Goal: Information Seeking & Learning: Learn about a topic

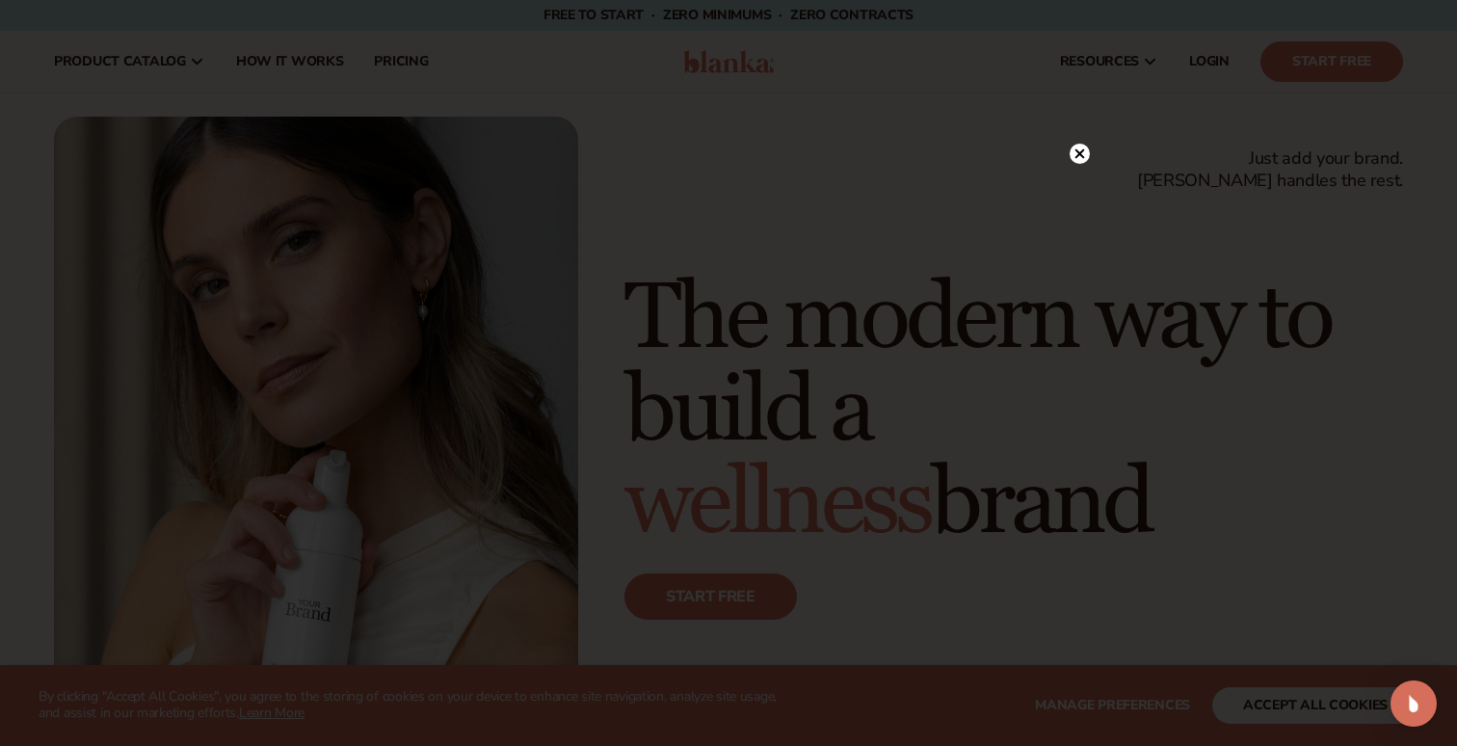
click at [1085, 148] on circle at bounding box center [1080, 154] width 20 height 20
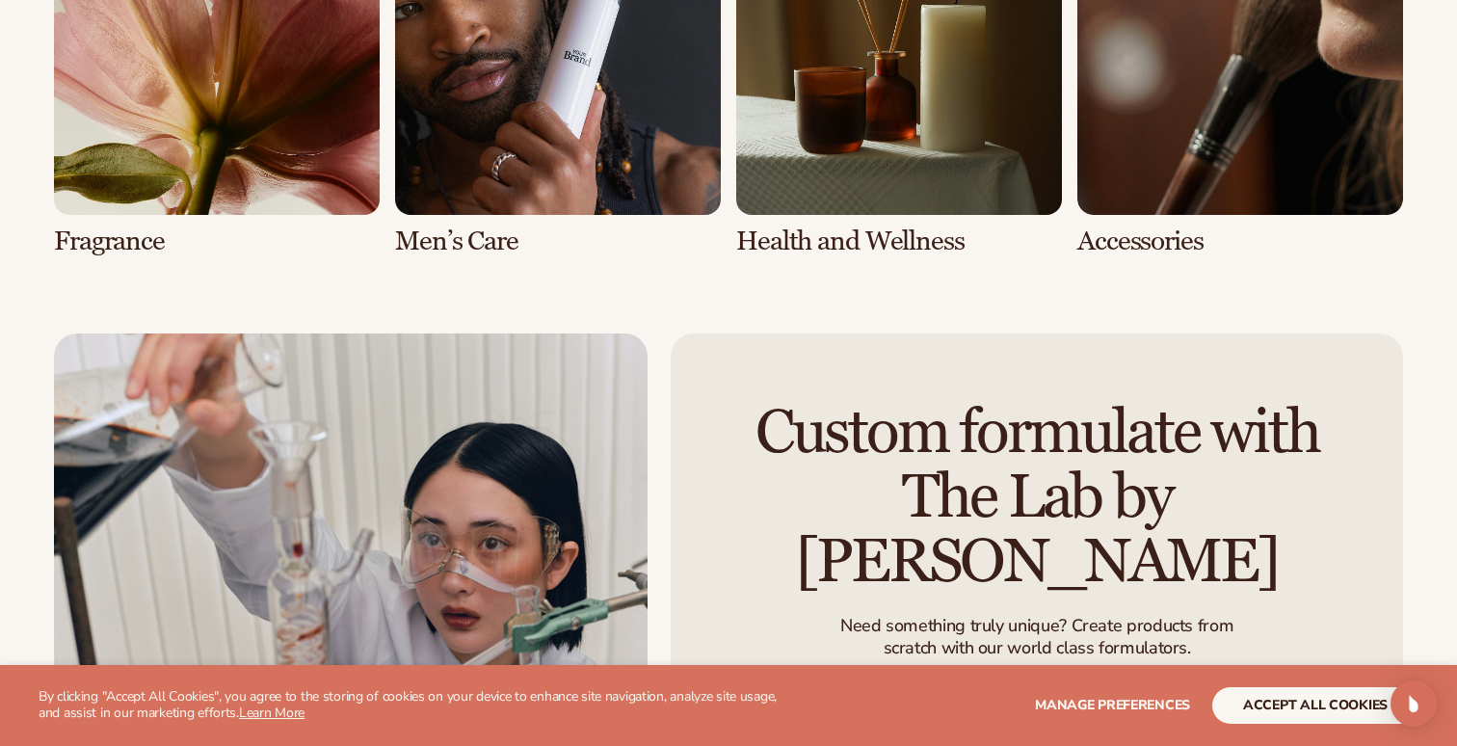
scroll to position [4278, 0]
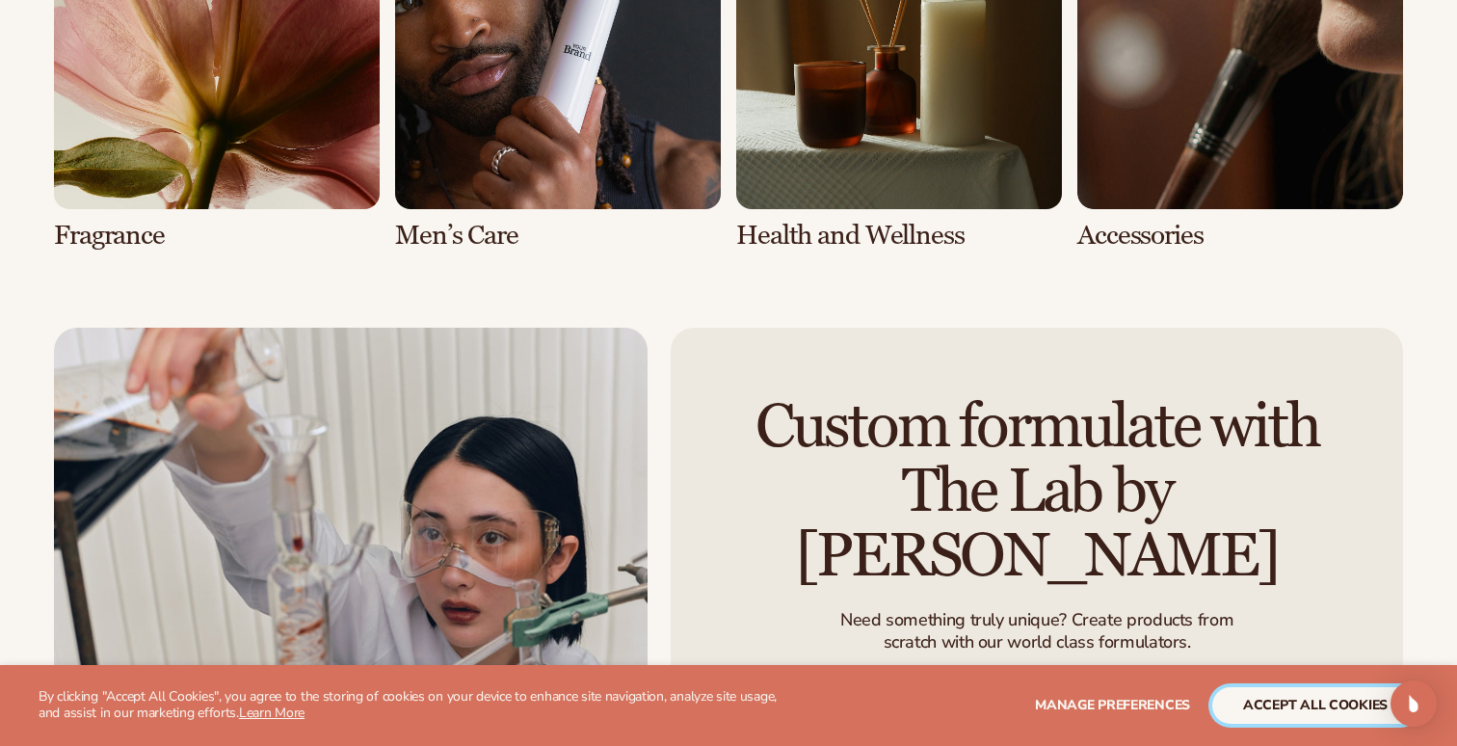
click at [1300, 698] on button "accept all cookies" at bounding box center [1316, 705] width 206 height 37
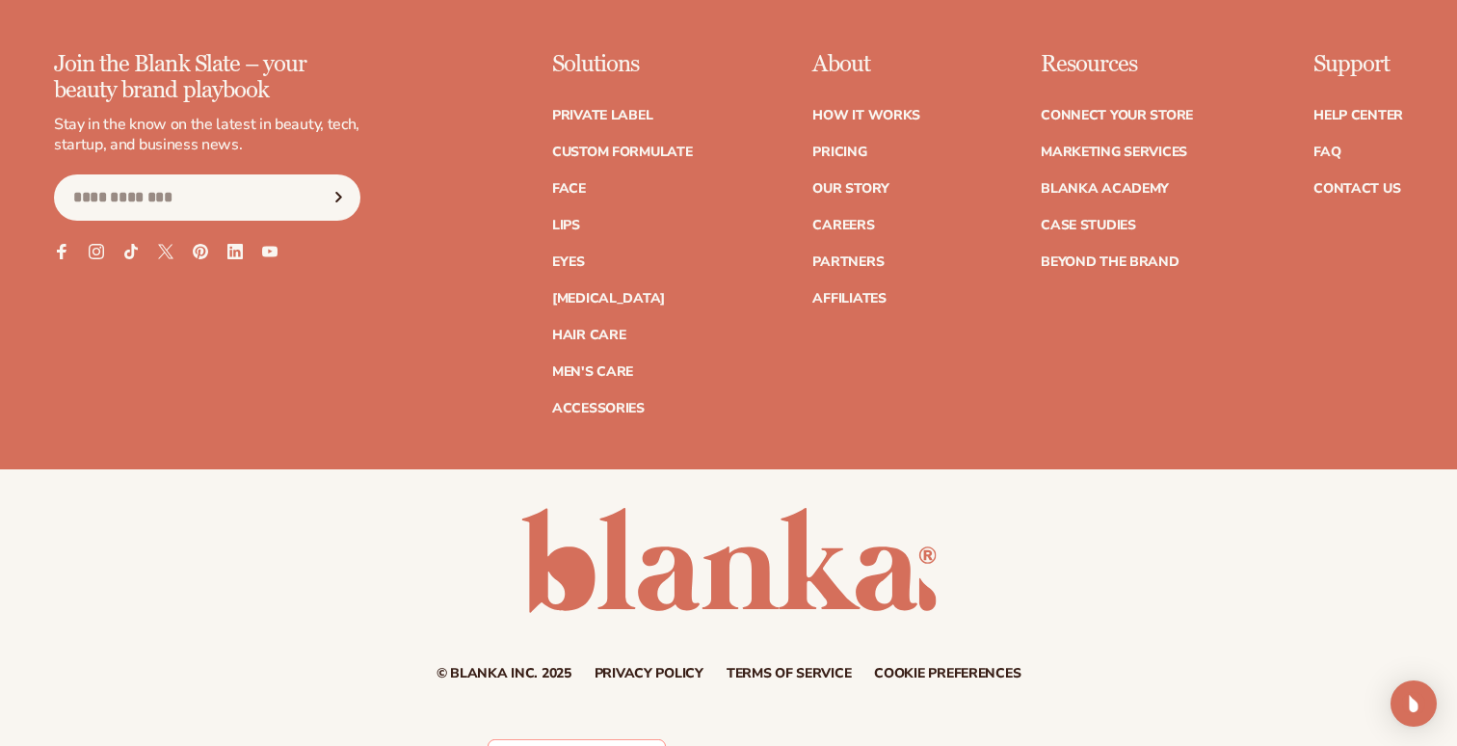
scroll to position [7915, 0]
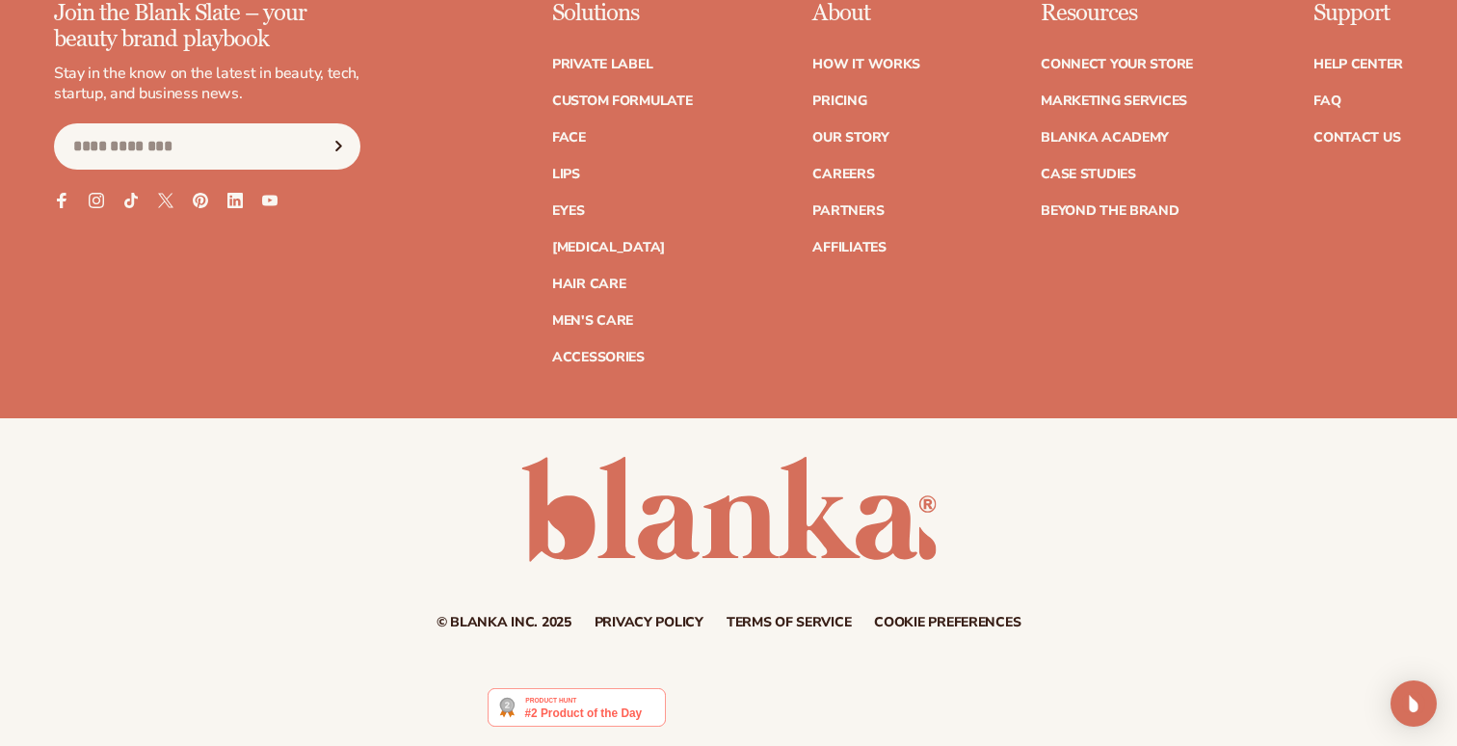
click at [777, 514] on link at bounding box center [728, 509] width 415 height 105
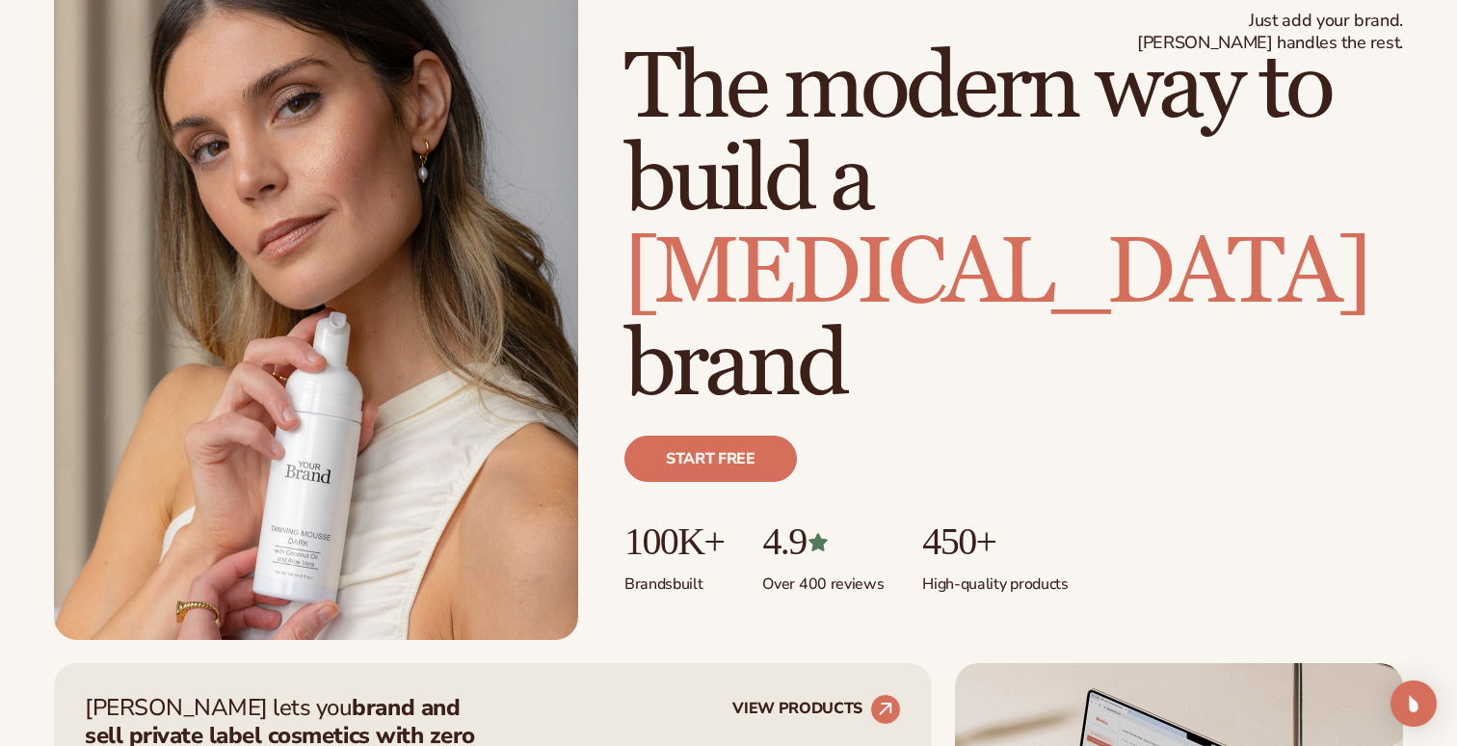
scroll to position [147, 0]
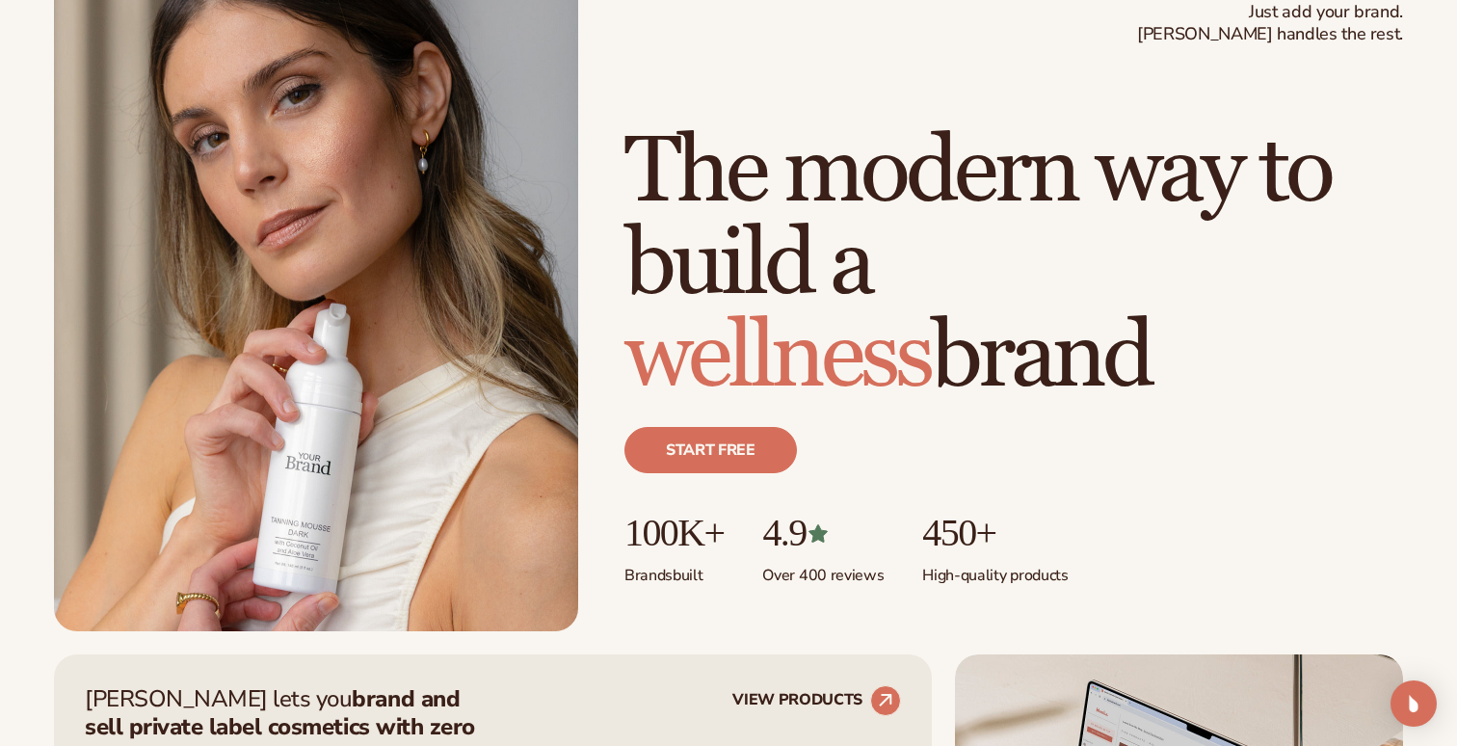
drag, startPoint x: 797, startPoint y: 352, endPoint x: 905, endPoint y: 366, distance: 108.9
click at [906, 367] on span "wellness" at bounding box center [778, 357] width 307 height 113
click at [930, 473] on div "Start free" at bounding box center [1014, 458] width 779 height 108
drag, startPoint x: 811, startPoint y: 238, endPoint x: 834, endPoint y: 252, distance: 26.8
click at [832, 252] on h1 "The modern way to build a wellness brand" at bounding box center [1014, 265] width 779 height 278
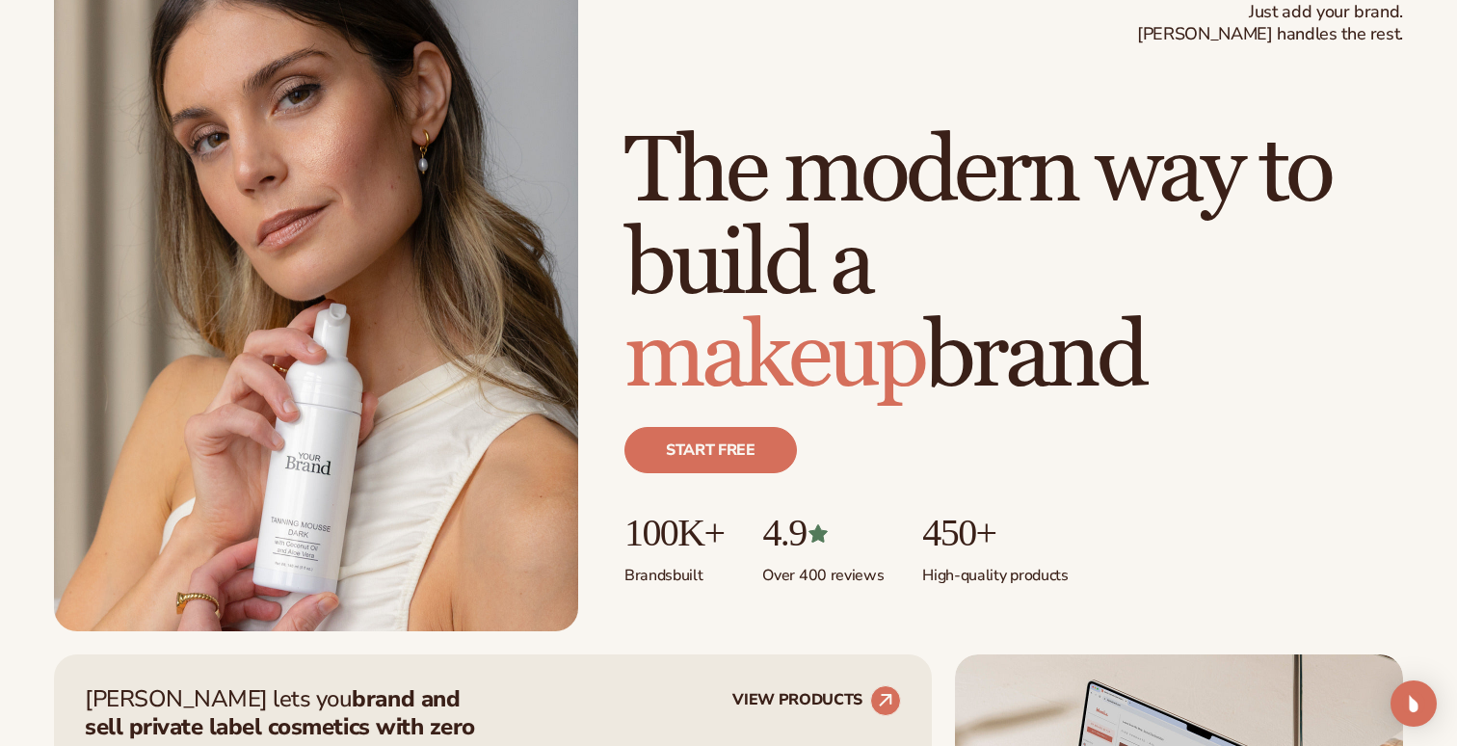
click at [871, 438] on div "Start free" at bounding box center [1014, 458] width 779 height 108
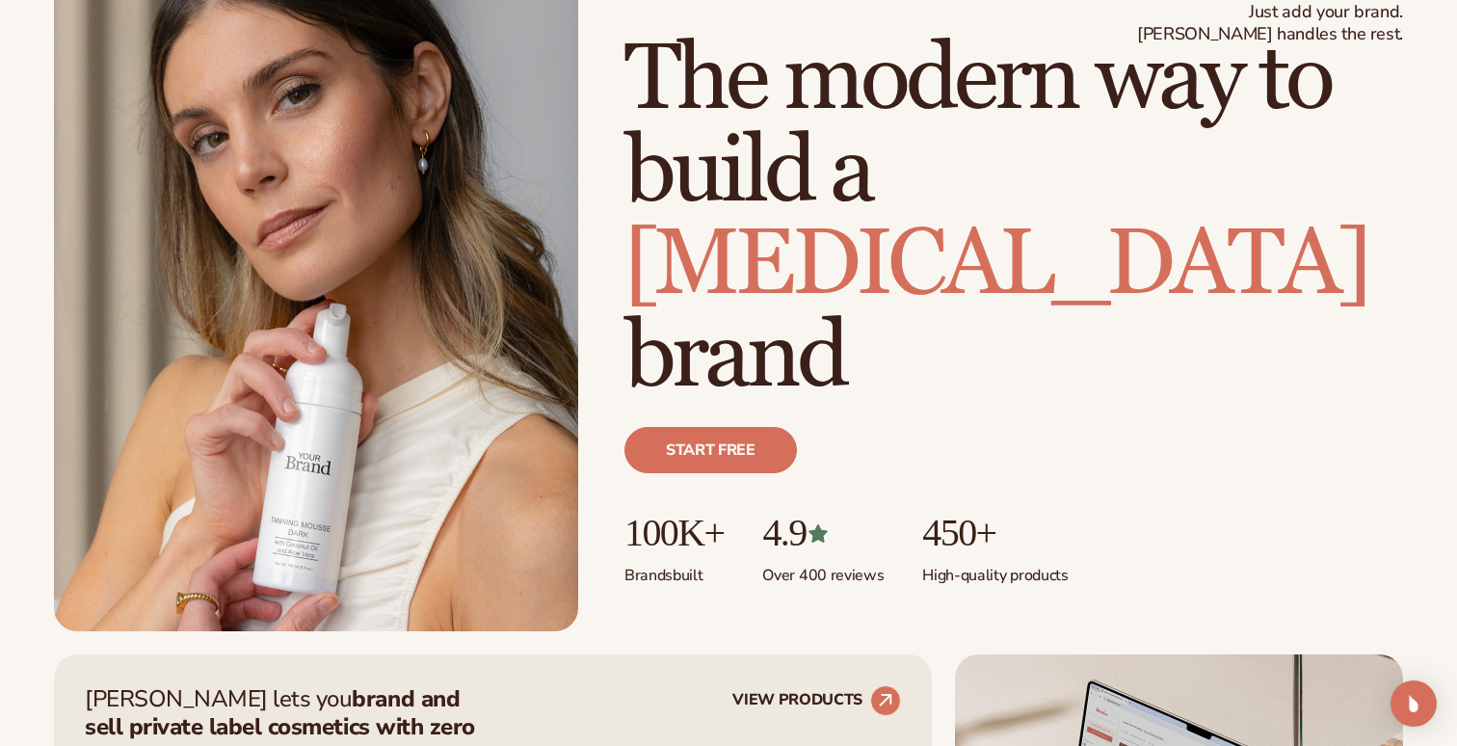
click at [967, 547] on p "450+" at bounding box center [995, 533] width 146 height 42
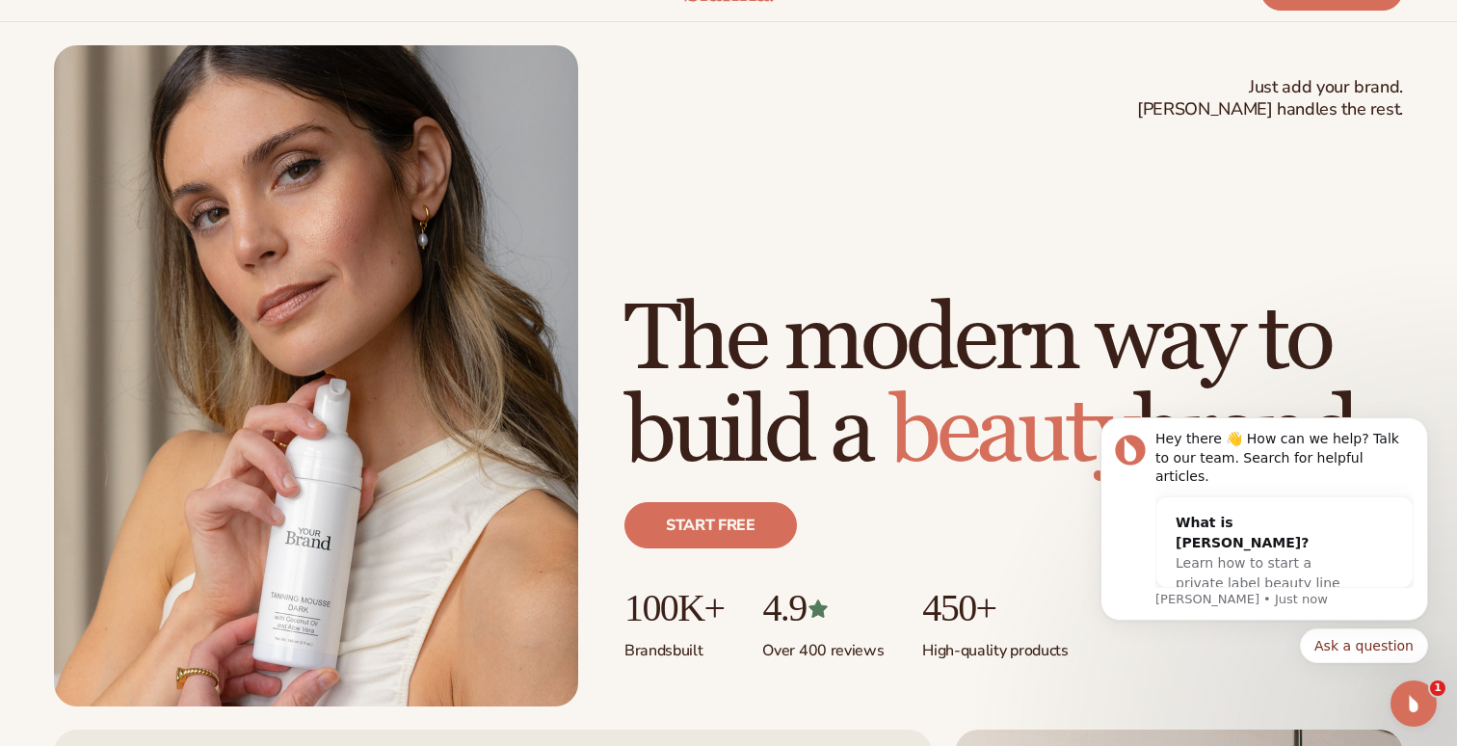
scroll to position [0, 0]
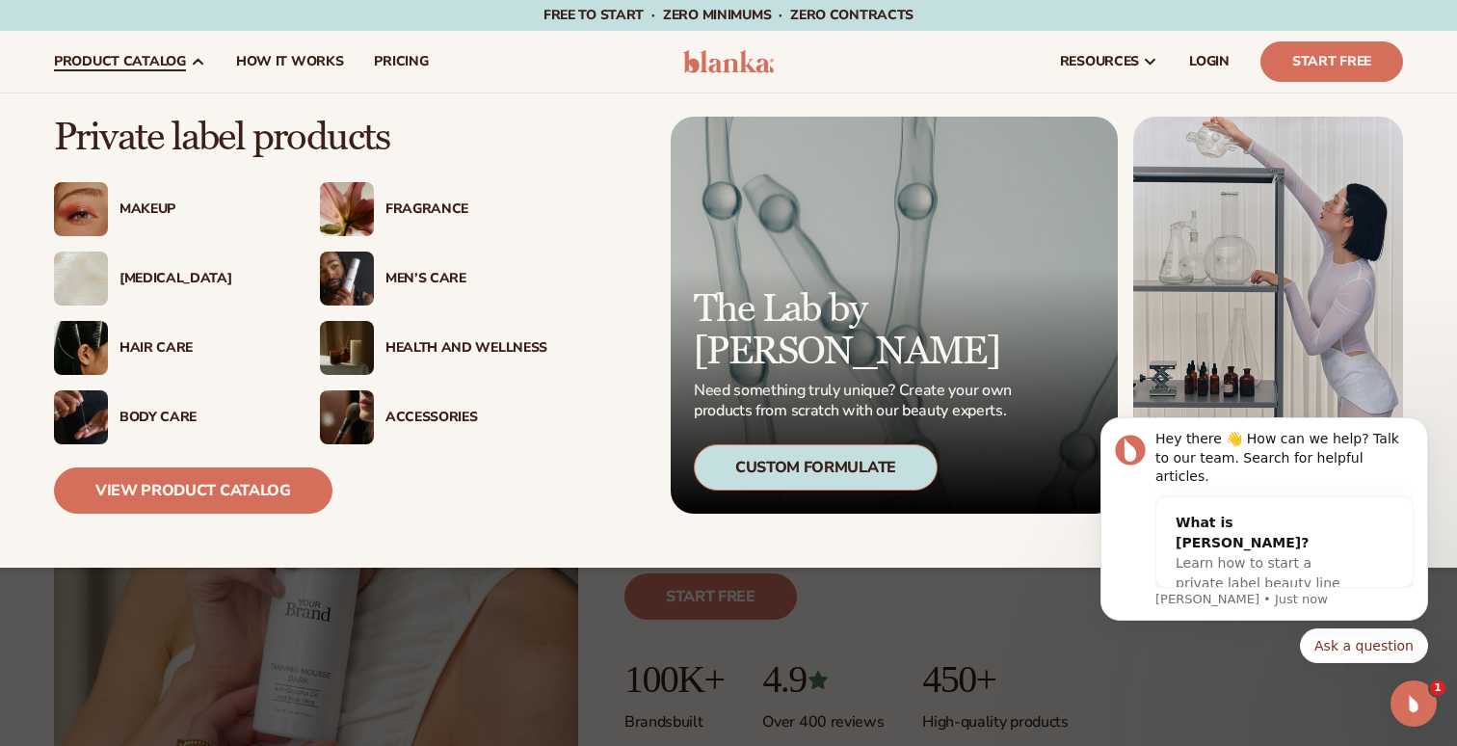
click at [145, 206] on div "Makeup" at bounding box center [201, 209] width 162 height 16
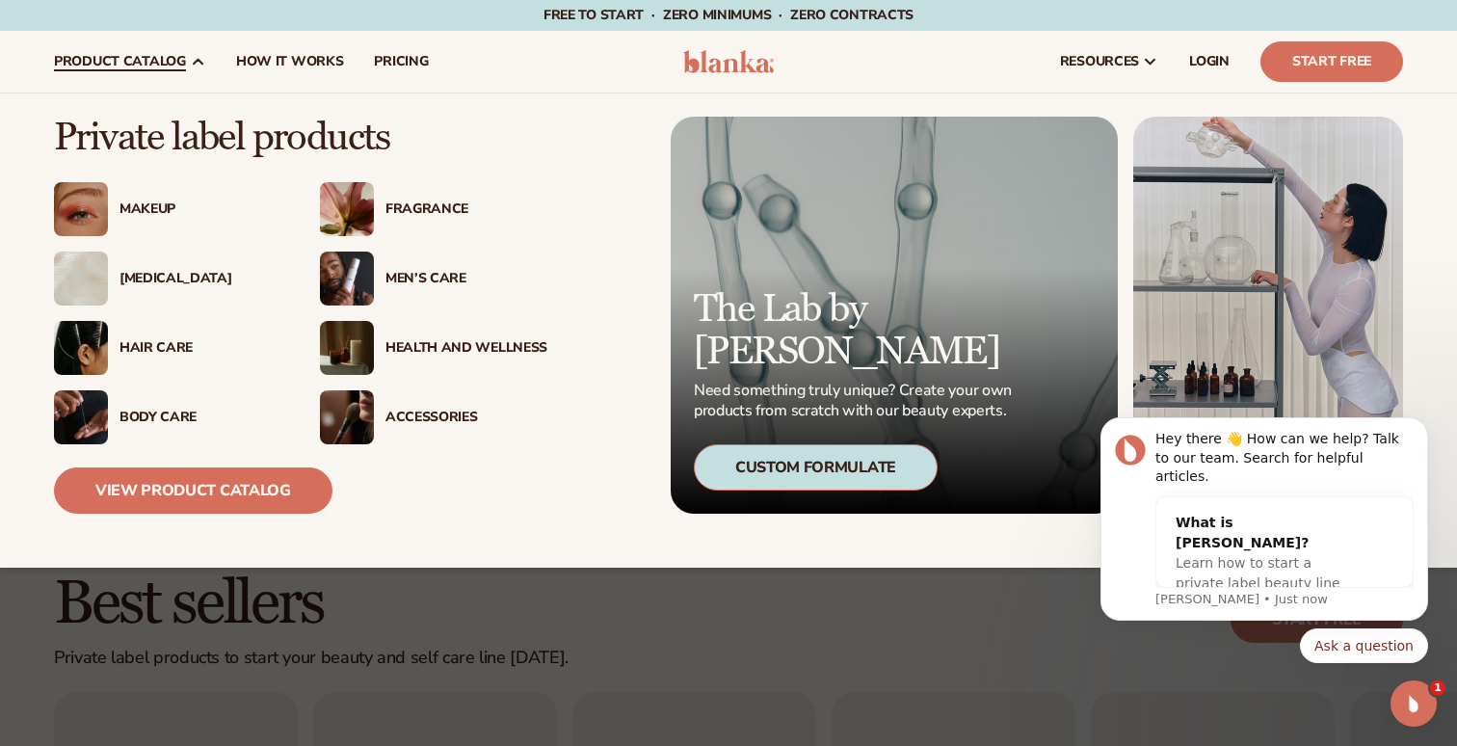
click at [411, 415] on div "Accessories" at bounding box center [467, 418] width 162 height 16
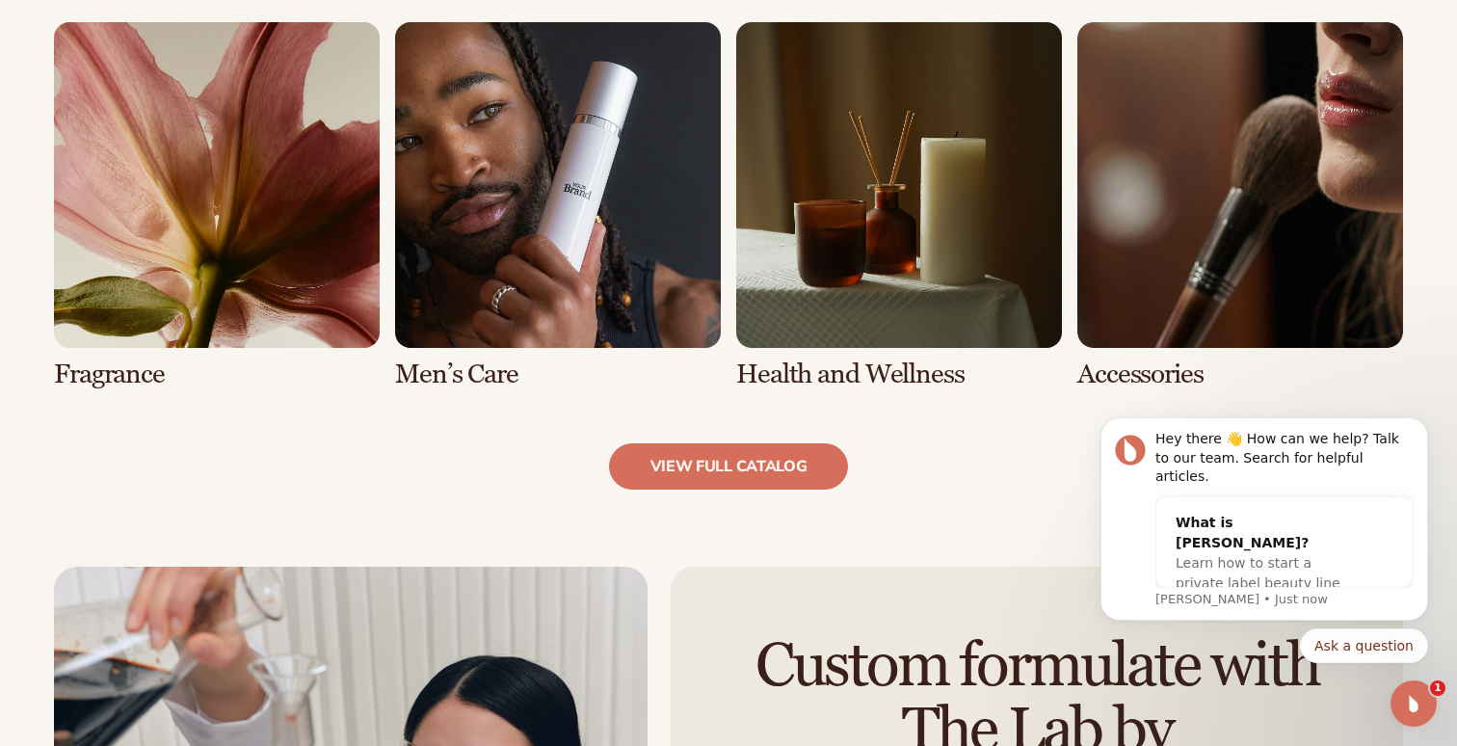
scroll to position [1836, 0]
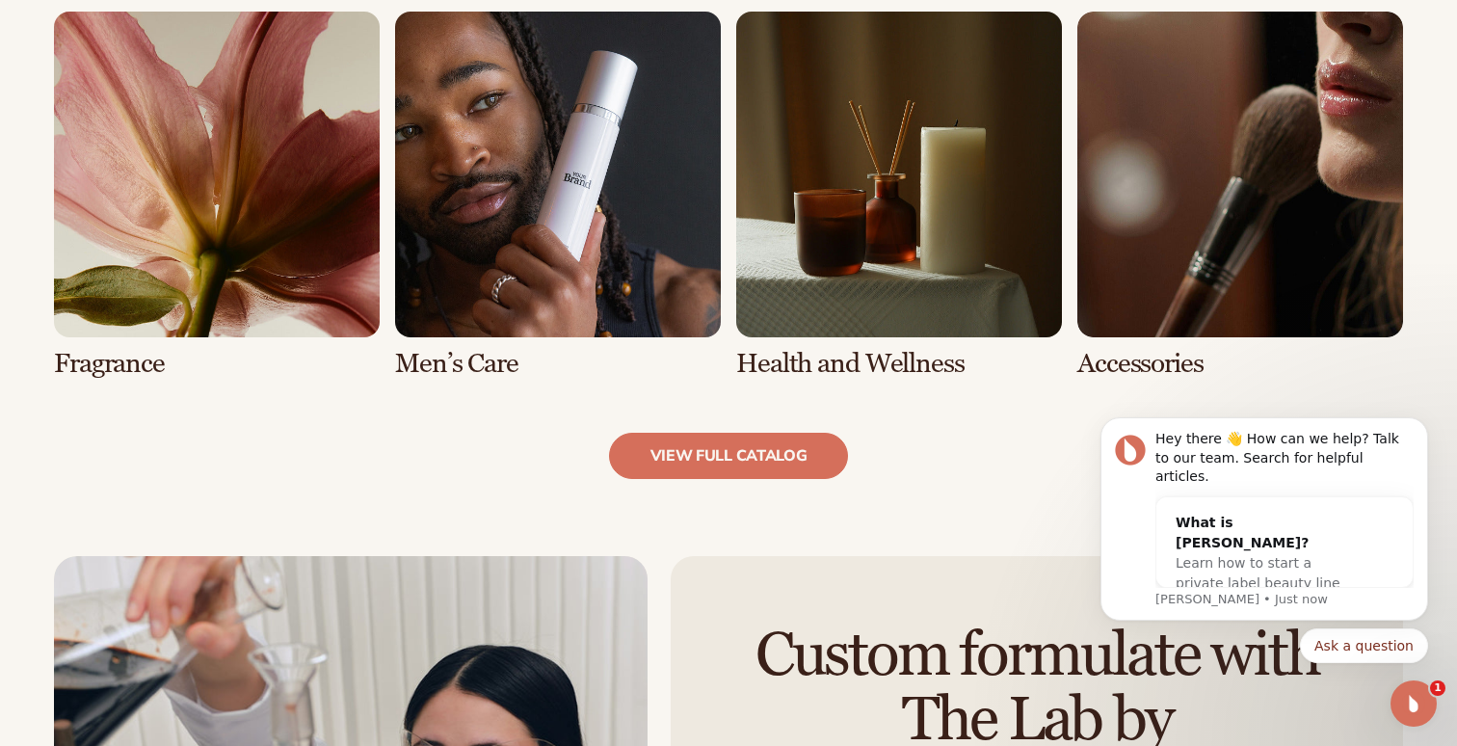
click at [1190, 279] on link "8 / 8" at bounding box center [1241, 195] width 326 height 367
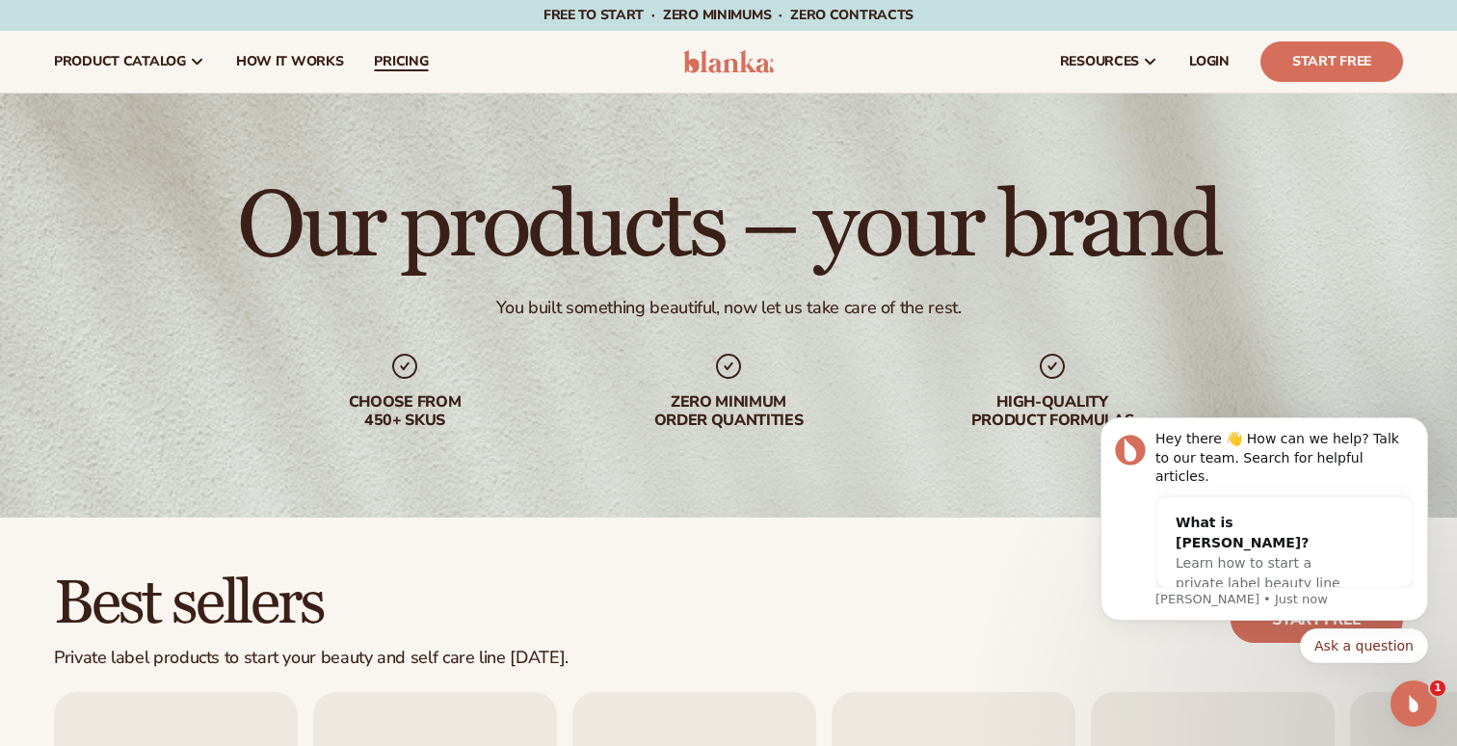
click at [408, 58] on span "pricing" at bounding box center [401, 61] width 54 height 15
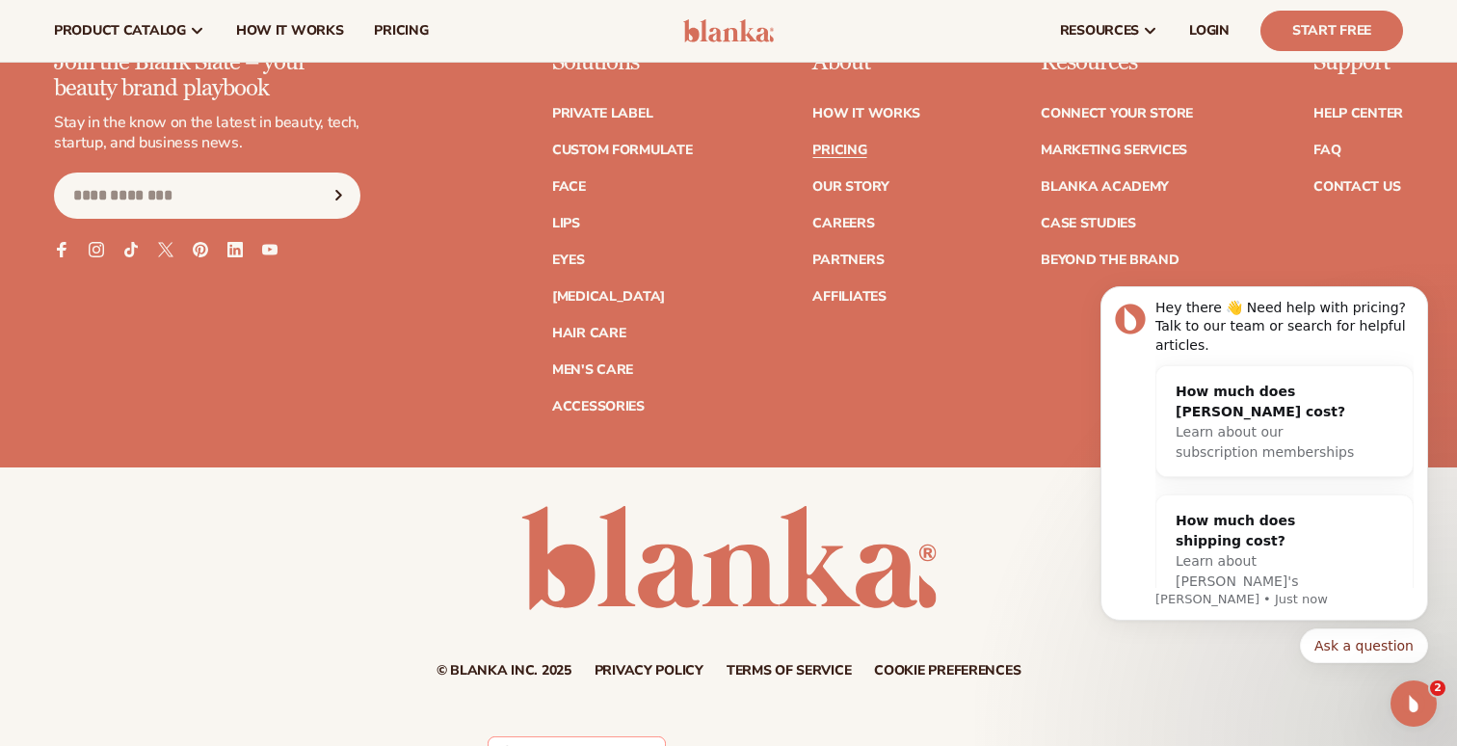
scroll to position [4100, 0]
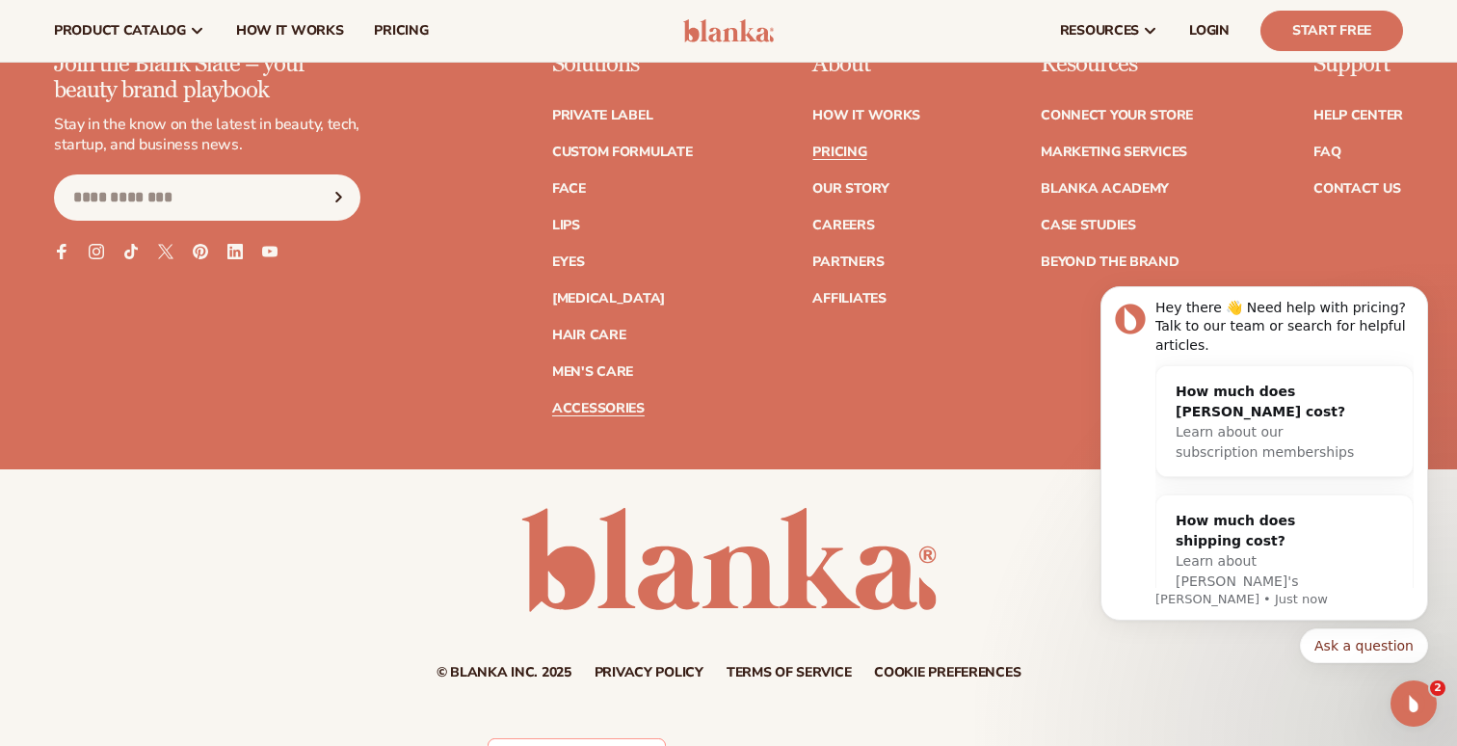
click at [594, 407] on link "Accessories" at bounding box center [598, 408] width 93 height 13
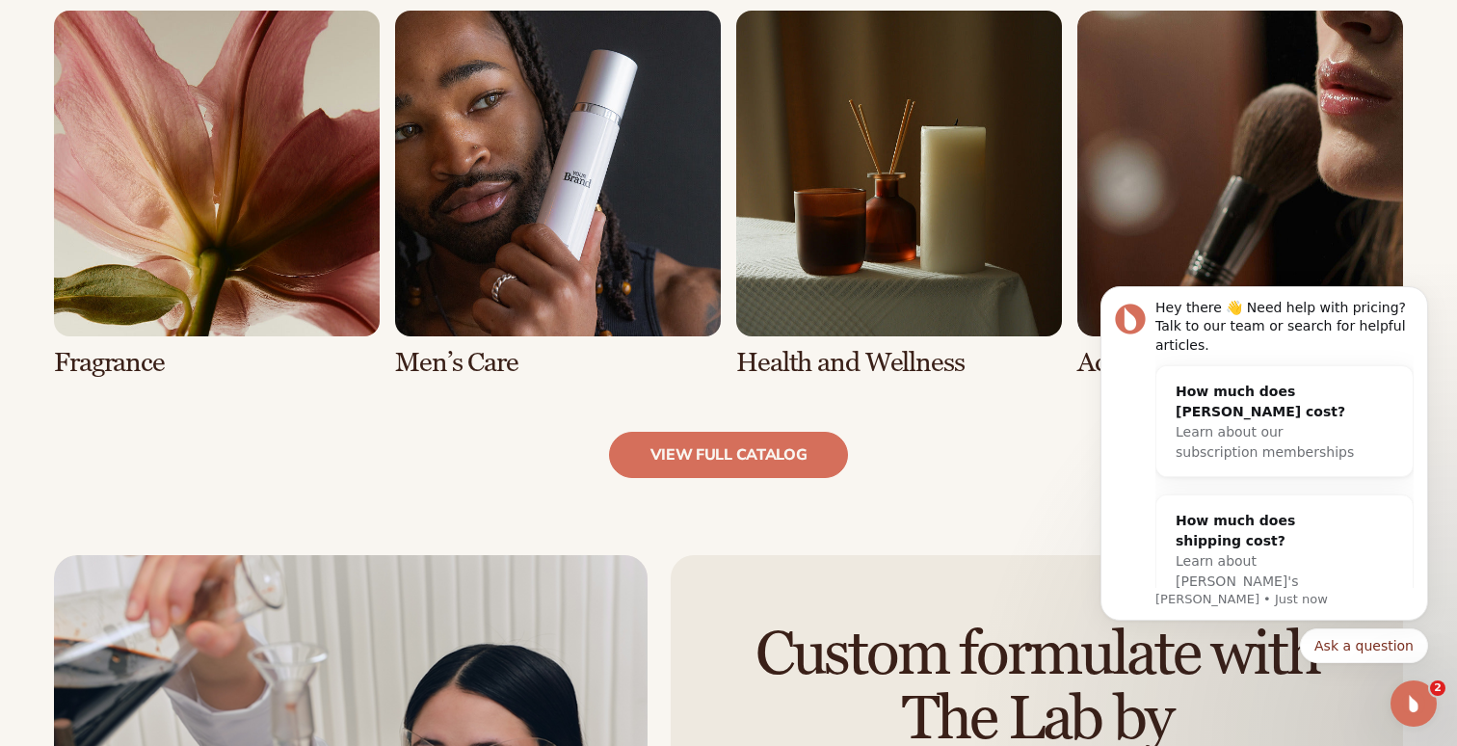
scroll to position [1839, 0]
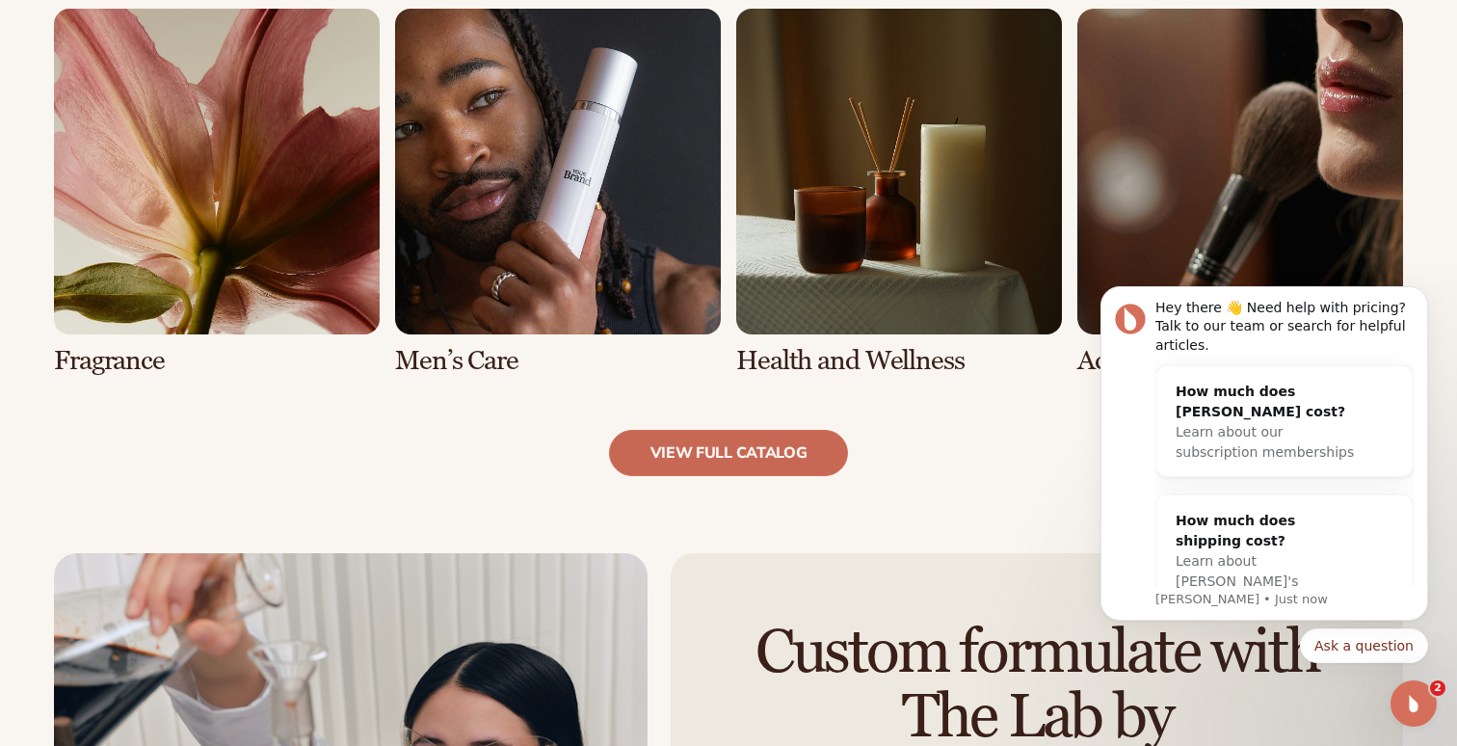
click at [745, 458] on link "view full catalog" at bounding box center [729, 453] width 240 height 46
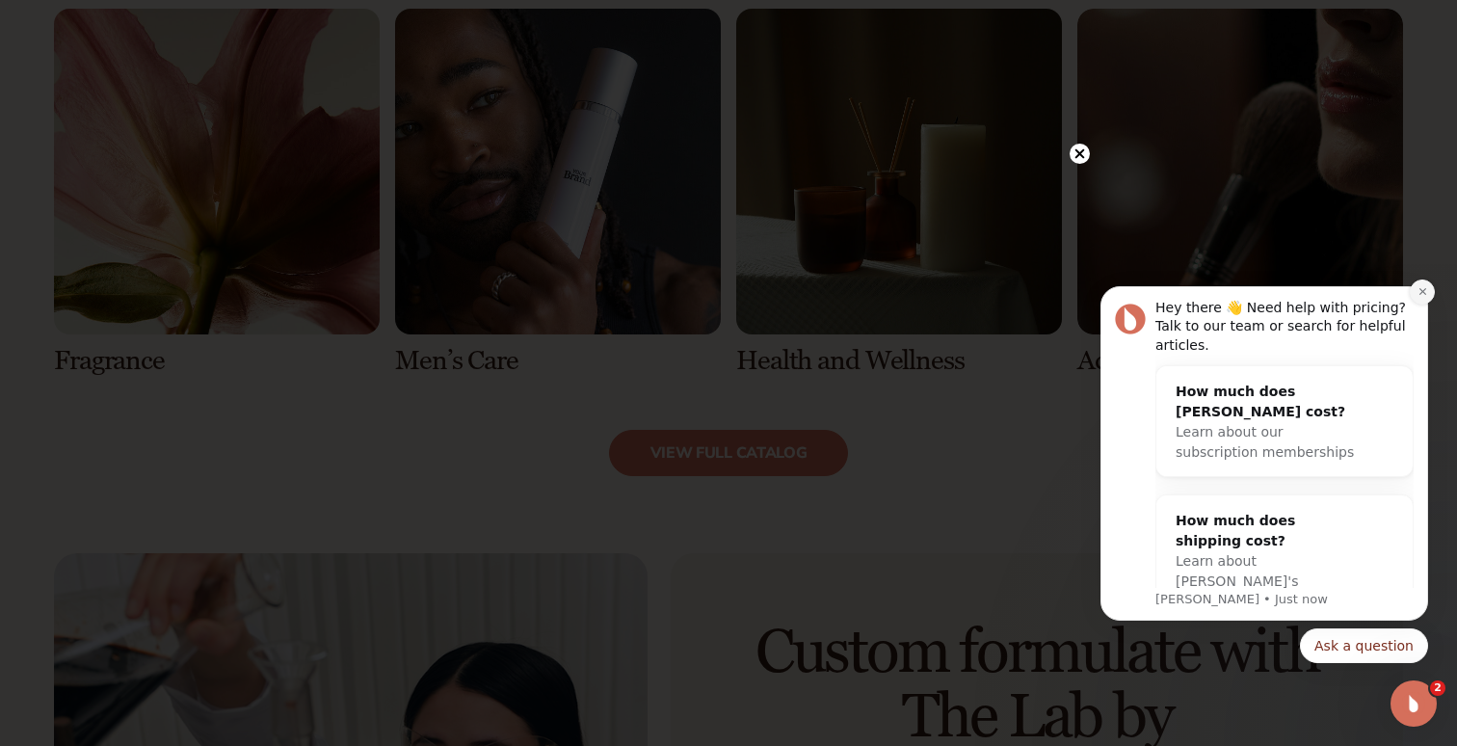
click at [1422, 293] on icon "Dismiss notification" at bounding box center [1422, 291] width 7 height 7
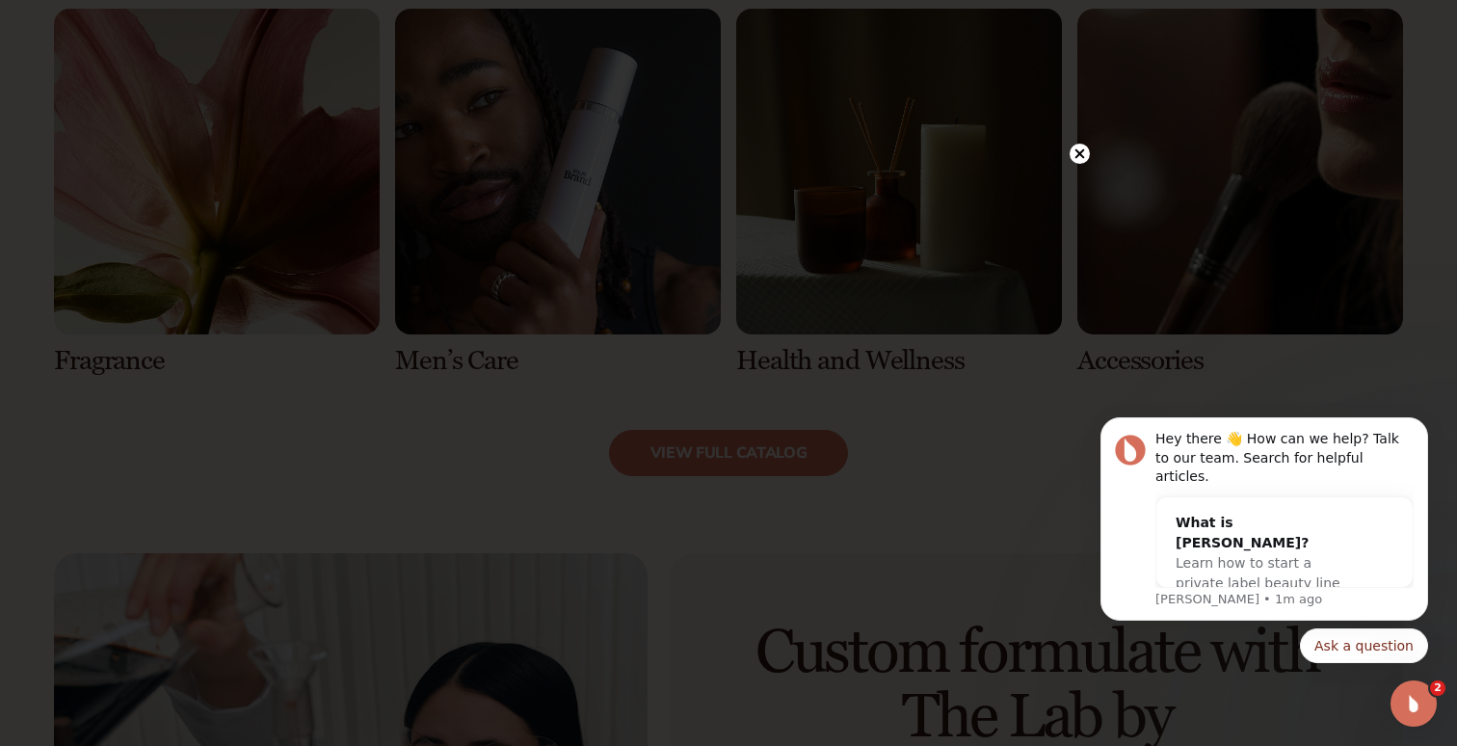
click at [1078, 154] on icon at bounding box center [1081, 153] width 10 height 10
